Goal: Obtain resource: Obtain resource

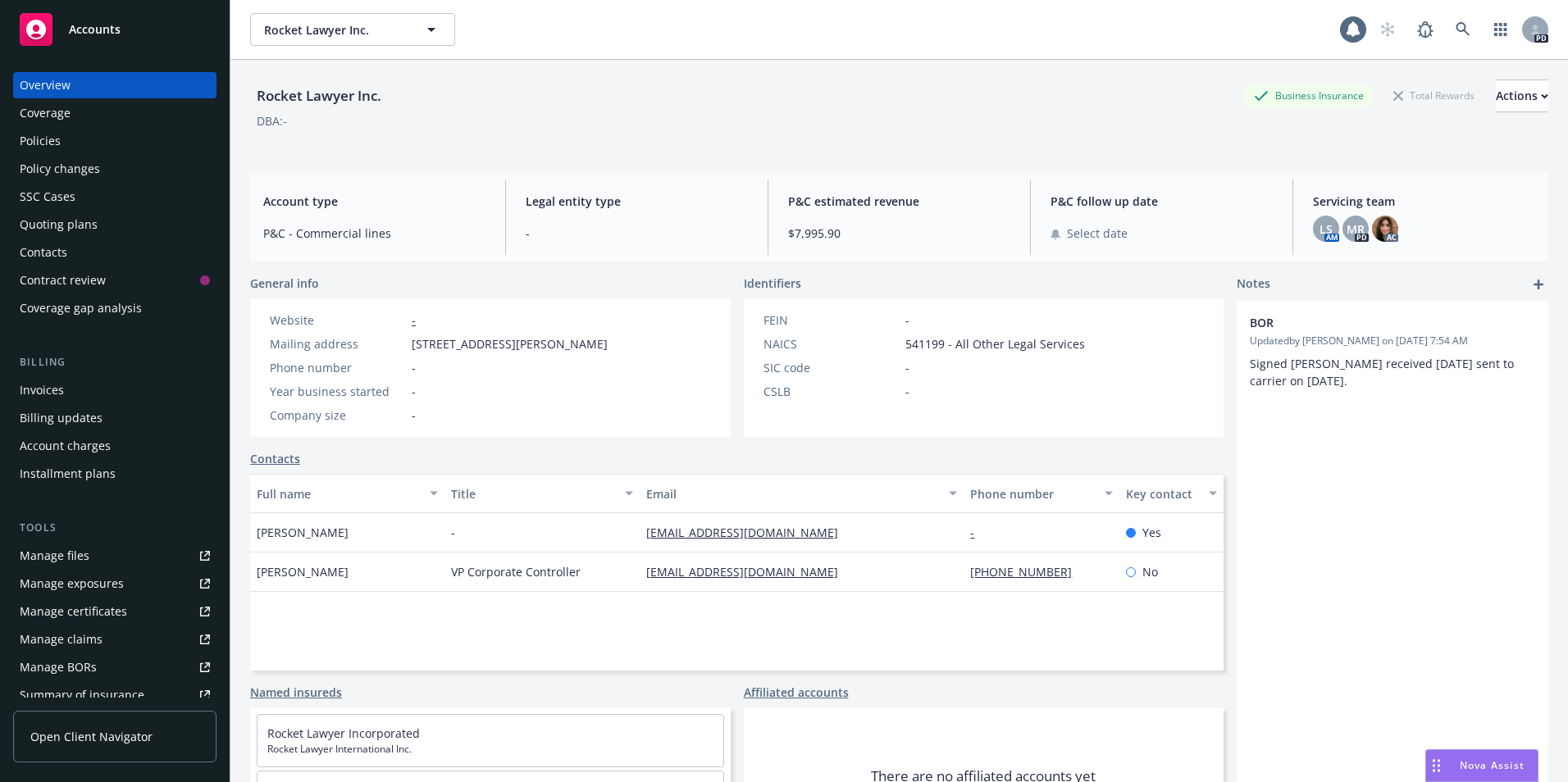
scroll to position [171, 0]
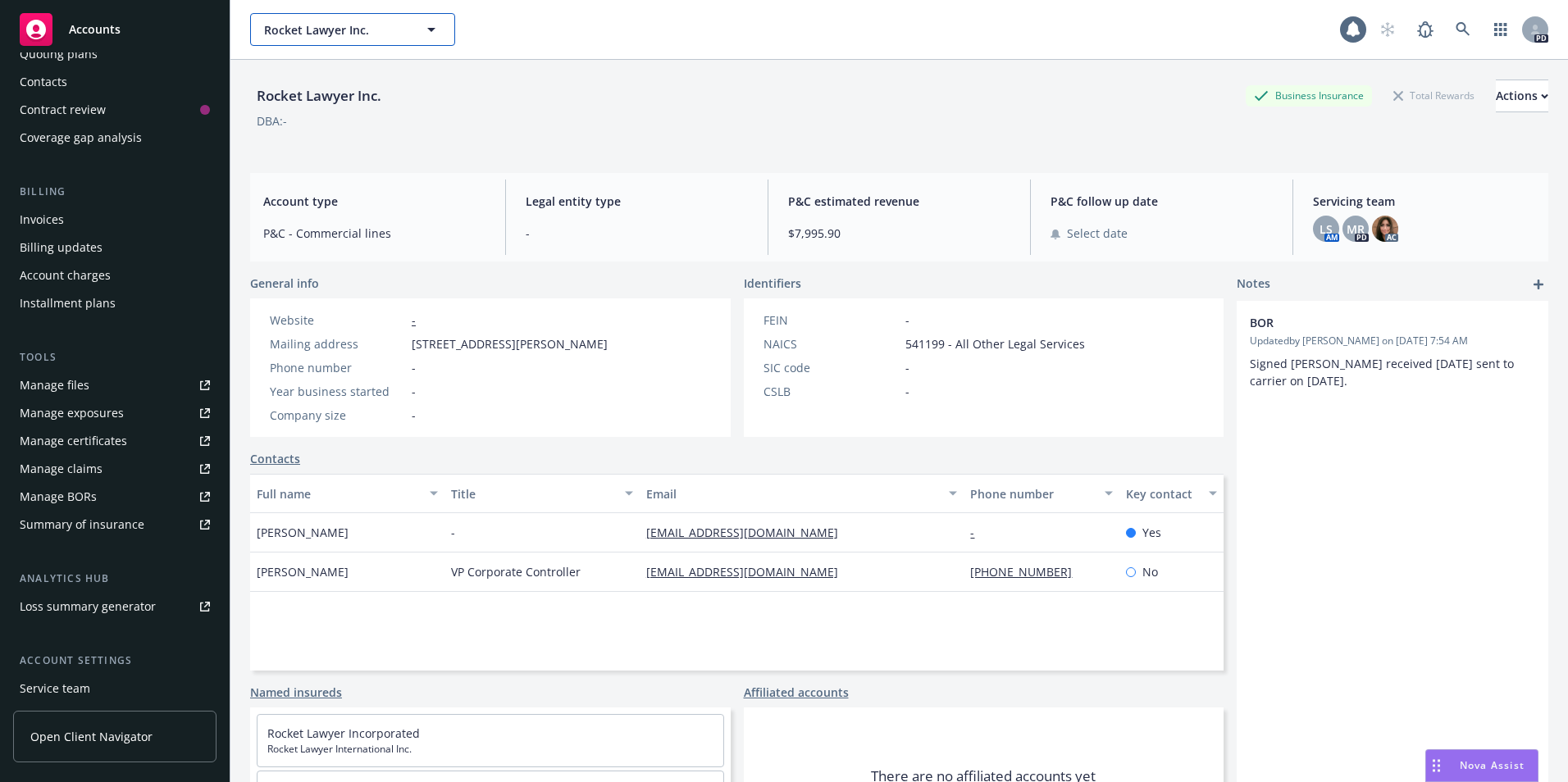
click at [393, 25] on span "Rocket Lawyer Inc." at bounding box center [334, 30] width 142 height 17
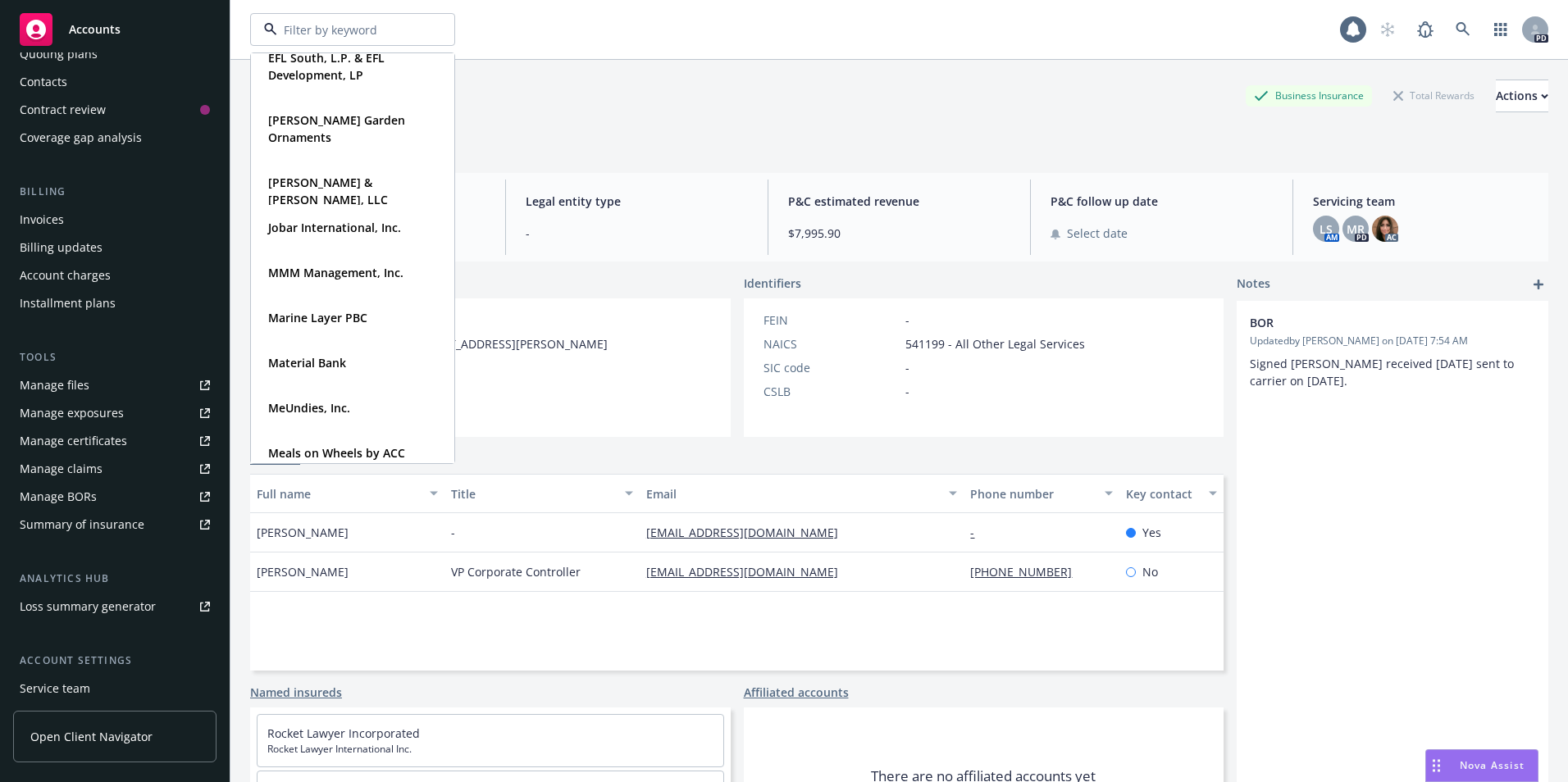
scroll to position [451, 0]
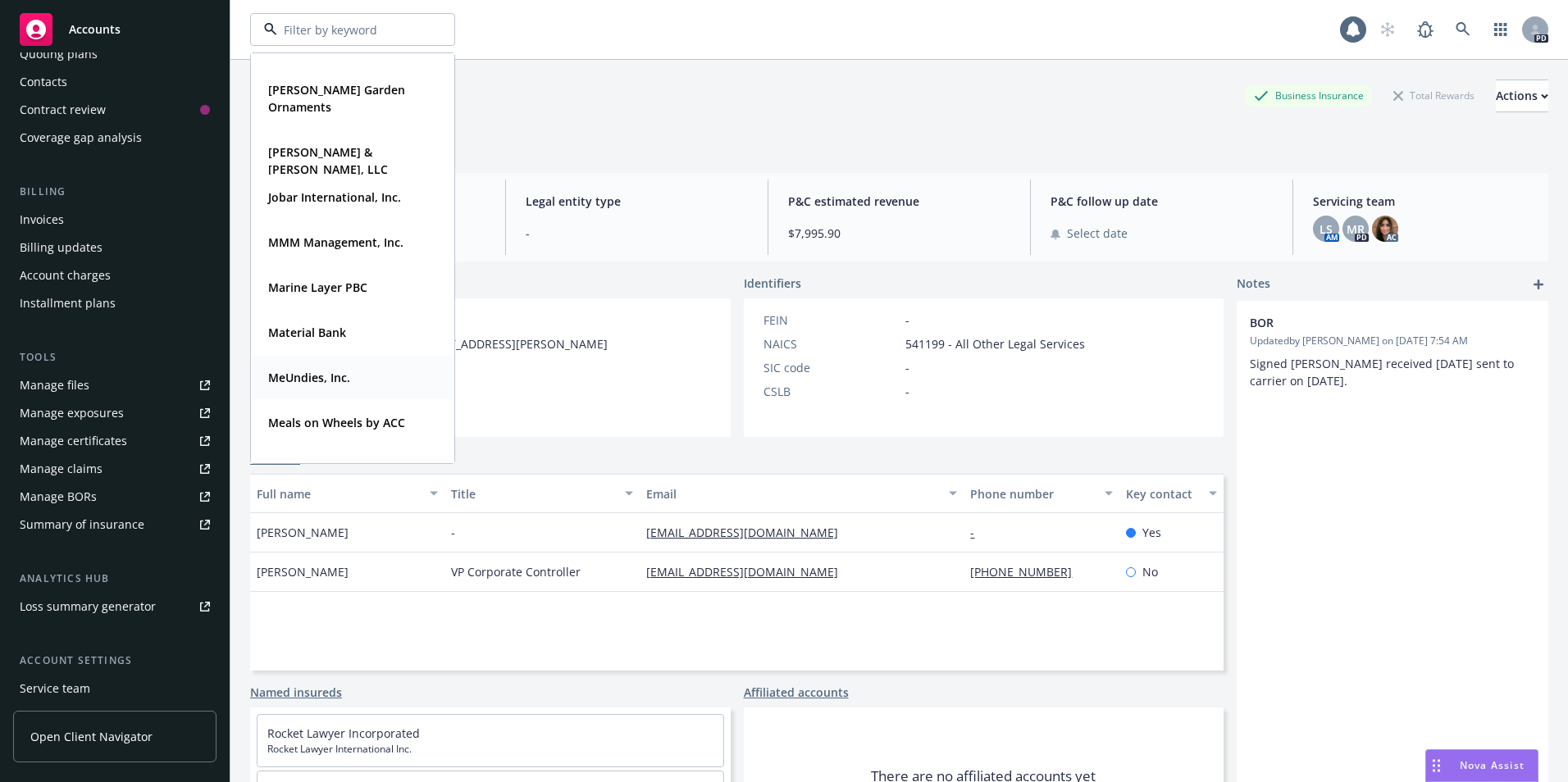
click at [290, 377] on strong "MeUndies, Inc." at bounding box center [309, 377] width 82 height 16
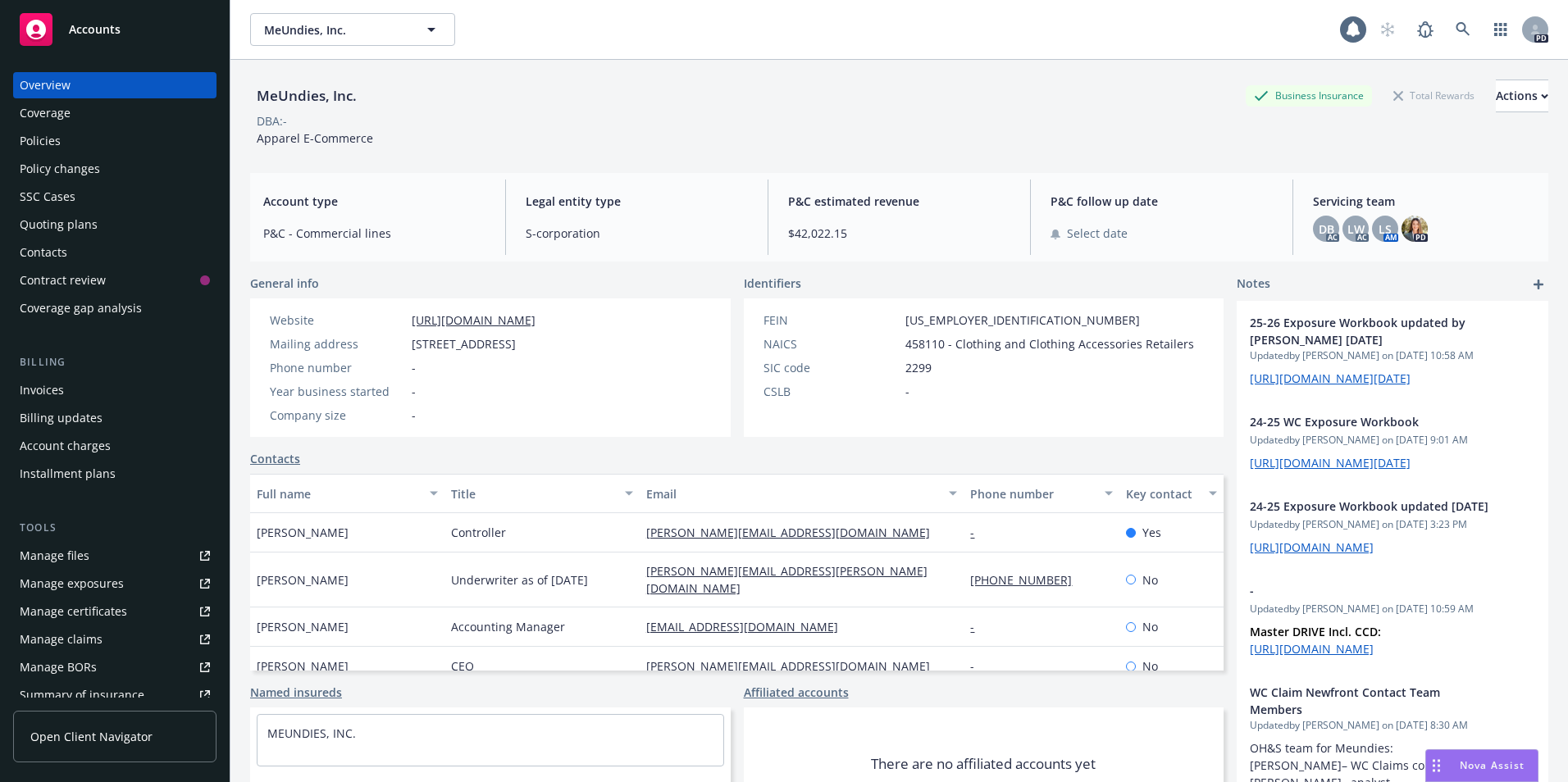
click at [38, 137] on div "Policies" at bounding box center [40, 141] width 41 height 26
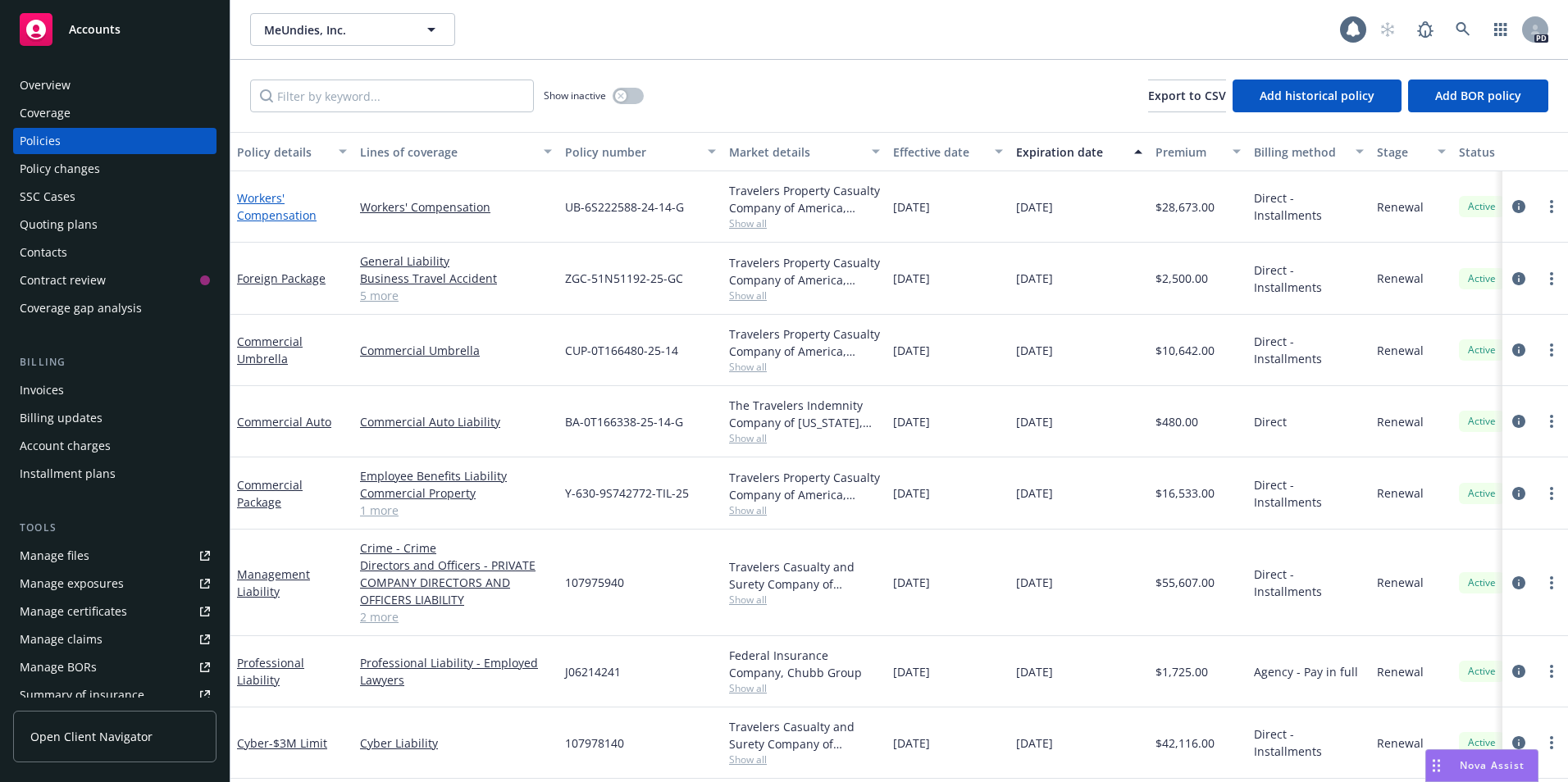
click at [247, 196] on link "Workers' Compensation" at bounding box center [276, 207] width 80 height 33
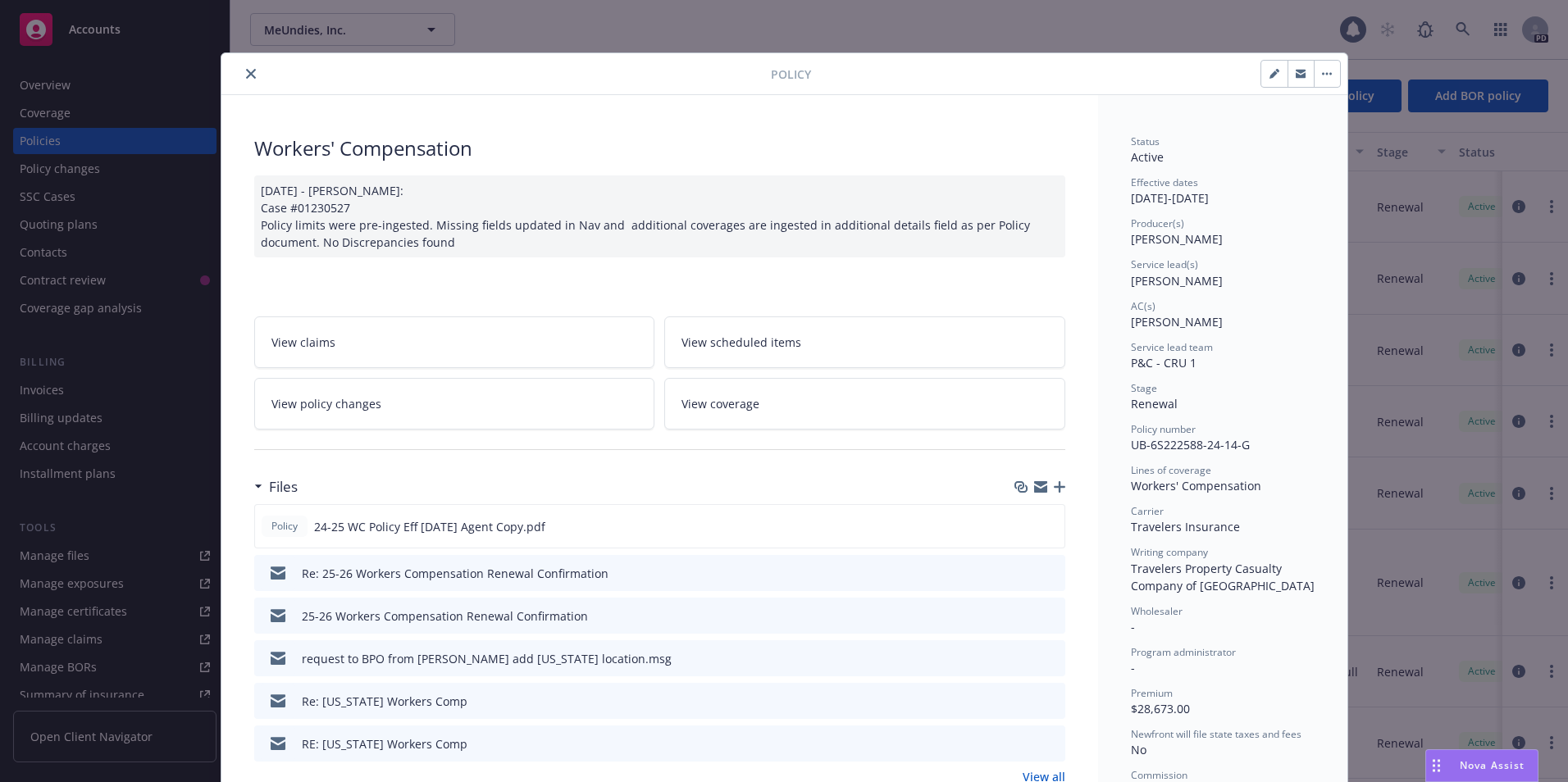
click at [246, 68] on button "close" at bounding box center [251, 73] width 20 height 20
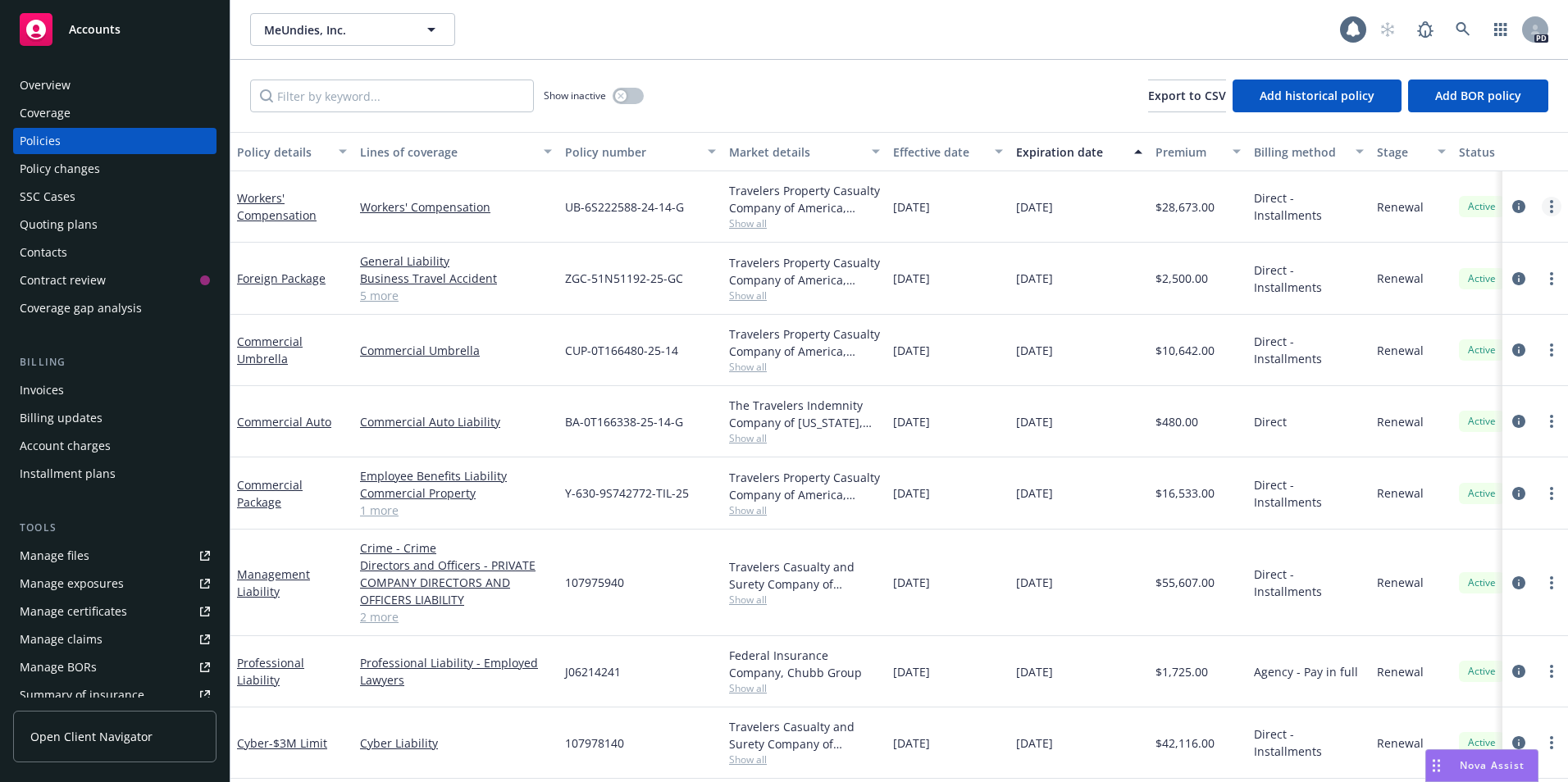
click at [1544, 205] on link "more" at bounding box center [1551, 207] width 20 height 20
click at [1453, 433] on link "Copy logging email" at bounding box center [1452, 437] width 192 height 33
